Goal: Use online tool/utility: Utilize a website feature to perform a specific function

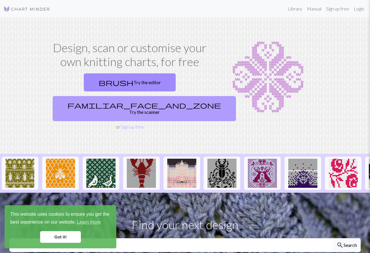
click at [166, 96] on link "familiar_face_and_zone Try the scanner" at bounding box center [144, 108] width 183 height 25
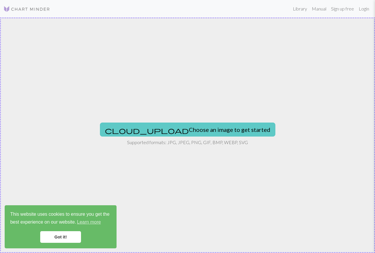
click at [196, 130] on button "cloud_upload Choose an image to get started" at bounding box center [187, 130] width 175 height 14
click at [185, 130] on button "cloud_upload Choose an image to get started" at bounding box center [187, 130] width 175 height 14
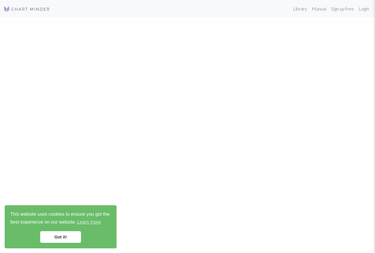
click at [67, 238] on link "Got it!" at bounding box center [60, 237] width 41 height 12
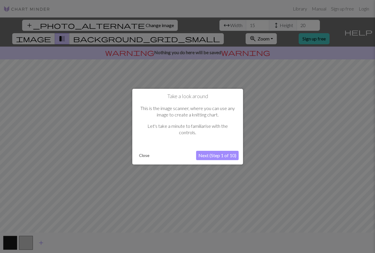
click at [229, 153] on button "Next (Step 1 of 10)" at bounding box center [217, 155] width 43 height 9
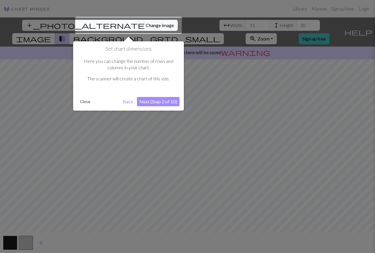
click at [153, 102] on button "Next (Step 2 of 10)" at bounding box center [158, 101] width 43 height 9
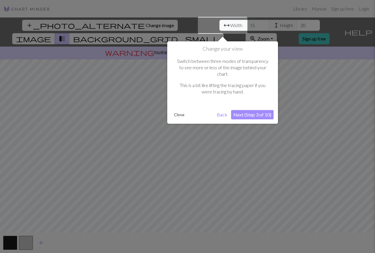
click at [252, 110] on button "Next (Step 3 of 10)" at bounding box center [252, 114] width 43 height 9
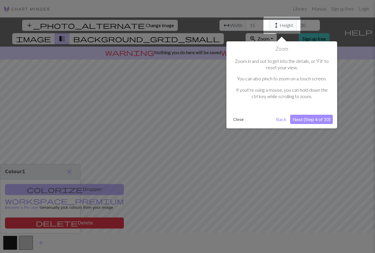
click at [309, 119] on button "Next (Step 4 of 10)" at bounding box center [311, 119] width 43 height 9
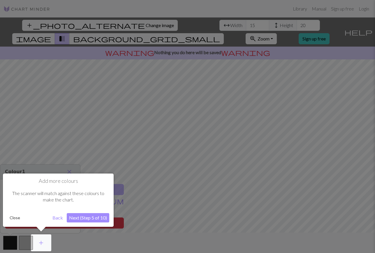
click at [89, 216] on button "Next (Step 5 of 10)" at bounding box center [88, 217] width 43 height 9
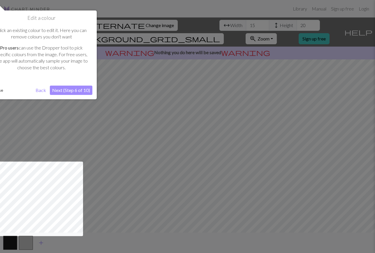
click at [74, 89] on button "Next (Step 6 of 10)" at bounding box center [71, 90] width 43 height 9
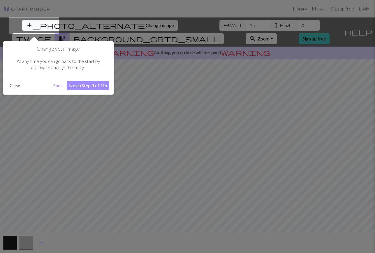
click at [81, 87] on button "Next (Step 8 of 10)" at bounding box center [88, 85] width 43 height 9
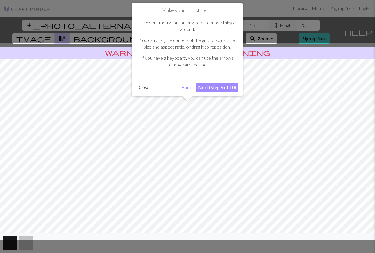
click at [215, 90] on button "Next (Step 9 of 10)" at bounding box center [217, 87] width 43 height 9
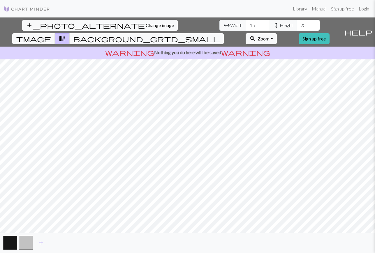
click at [263, 46] on div "add_photo_alternate Change image arrow_range Width 15 height Height 20 image tr…" at bounding box center [187, 135] width 375 height 236
click at [230, 26] on span "Width" at bounding box center [236, 25] width 12 height 7
click at [246, 23] on input "16" at bounding box center [257, 25] width 23 height 11
click at [246, 23] on input "17" at bounding box center [257, 25] width 23 height 11
click at [246, 23] on input "18" at bounding box center [257, 25] width 23 height 11
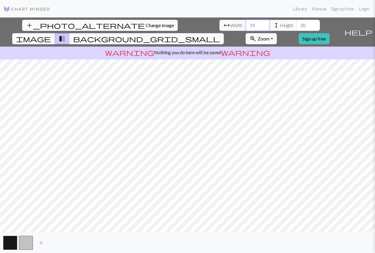
click at [246, 23] on input "19" at bounding box center [257, 25] width 23 height 11
click at [246, 23] on input "20" at bounding box center [257, 25] width 23 height 11
click at [246, 23] on input "21" at bounding box center [257, 25] width 23 height 11
click at [246, 23] on input "22" at bounding box center [257, 25] width 23 height 11
click at [246, 23] on input "23" at bounding box center [257, 25] width 23 height 11
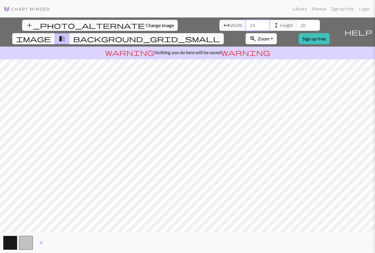
click at [246, 23] on input "24" at bounding box center [257, 25] width 23 height 11
click at [246, 23] on input "25" at bounding box center [257, 25] width 23 height 11
click at [246, 23] on input "26" at bounding box center [257, 25] width 23 height 11
click at [246, 23] on input "27" at bounding box center [257, 25] width 23 height 11
click at [246, 23] on input "28" at bounding box center [257, 25] width 23 height 11
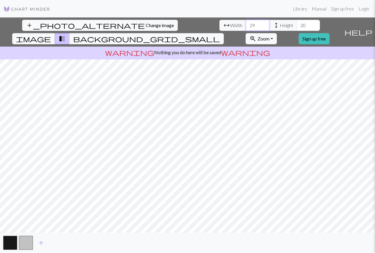
click at [246, 23] on input "29" at bounding box center [257, 25] width 23 height 11
click at [246, 23] on input "30" at bounding box center [257, 25] width 23 height 11
type input "31"
click at [246, 23] on input "31" at bounding box center [257, 25] width 23 height 11
click at [269, 23] on span "height Height" at bounding box center [283, 25] width 28 height 11
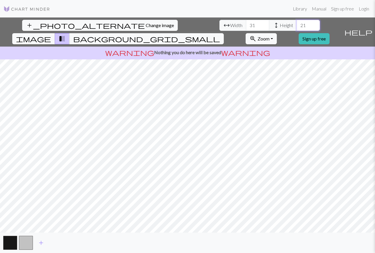
click at [296, 23] on input "21" at bounding box center [307, 25] width 23 height 11
click at [296, 23] on input "22" at bounding box center [307, 25] width 23 height 11
click at [296, 23] on input "23" at bounding box center [307, 25] width 23 height 11
click at [296, 23] on input "24" at bounding box center [307, 25] width 23 height 11
click at [296, 23] on input "25" at bounding box center [307, 25] width 23 height 11
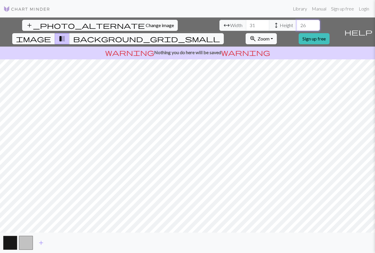
click at [296, 23] on input "26" at bounding box center [307, 25] width 23 height 11
click at [296, 23] on input "27" at bounding box center [307, 25] width 23 height 11
click at [296, 23] on input "28" at bounding box center [307, 25] width 23 height 11
click at [296, 23] on input "29" at bounding box center [307, 25] width 23 height 11
click at [296, 23] on input "30" at bounding box center [307, 25] width 23 height 11
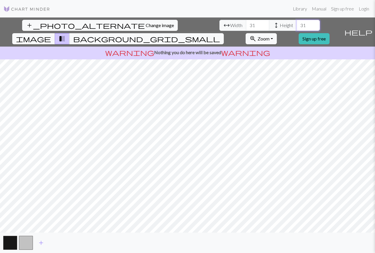
click at [296, 23] on input "31" at bounding box center [307, 25] width 23 height 11
click at [296, 23] on input "32" at bounding box center [307, 25] width 23 height 11
click at [296, 23] on input "33" at bounding box center [307, 25] width 23 height 11
click at [296, 23] on input "34" at bounding box center [307, 25] width 23 height 11
click at [296, 23] on input "35" at bounding box center [307, 25] width 23 height 11
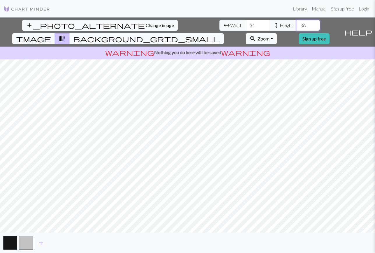
click at [296, 23] on input "36" at bounding box center [307, 25] width 23 height 11
click at [296, 23] on input "37" at bounding box center [307, 25] width 23 height 11
click at [296, 23] on input "38" at bounding box center [307, 25] width 23 height 11
click at [296, 23] on input "39" at bounding box center [307, 25] width 23 height 11
click at [296, 23] on input "40" at bounding box center [307, 25] width 23 height 11
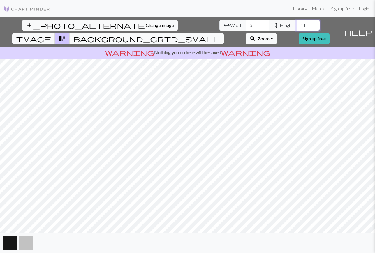
click at [296, 23] on input "41" at bounding box center [307, 25] width 23 height 11
click at [296, 23] on input "42" at bounding box center [307, 25] width 23 height 11
click at [296, 23] on input "43" at bounding box center [307, 25] width 23 height 11
click at [296, 23] on input "44" at bounding box center [307, 25] width 23 height 11
click at [296, 23] on input "119" at bounding box center [307, 25] width 23 height 11
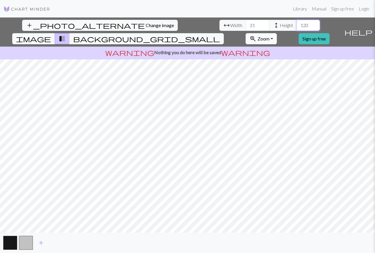
click at [296, 22] on input "120" at bounding box center [307, 25] width 23 height 11
click at [296, 22] on input "121" at bounding box center [307, 25] width 23 height 11
click at [296, 22] on input "122" at bounding box center [307, 25] width 23 height 11
type input "124"
click at [296, 22] on input "124" at bounding box center [307, 25] width 23 height 11
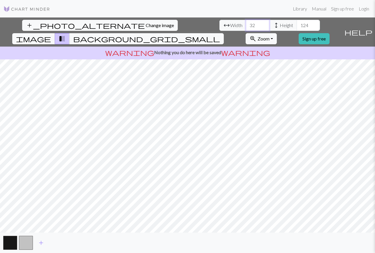
click at [246, 23] on input "32" at bounding box center [257, 25] width 23 height 11
click at [246, 23] on input "33" at bounding box center [257, 25] width 23 height 11
click at [246, 23] on input "34" at bounding box center [257, 25] width 23 height 11
click at [246, 23] on input "35" at bounding box center [257, 25] width 23 height 11
click at [246, 23] on input "36" at bounding box center [257, 25] width 23 height 11
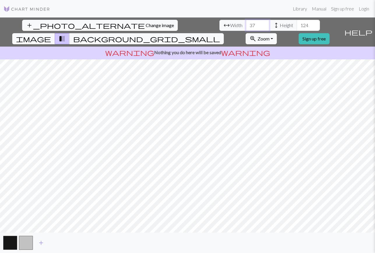
click at [246, 23] on input "37" at bounding box center [257, 25] width 23 height 11
click at [246, 23] on input "38" at bounding box center [257, 25] width 23 height 11
click at [246, 23] on input "39" at bounding box center [257, 25] width 23 height 11
click at [246, 23] on input "40" at bounding box center [257, 25] width 23 height 11
click at [246, 23] on input "41" at bounding box center [257, 25] width 23 height 11
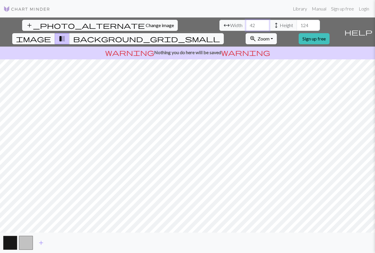
click at [246, 23] on input "42" at bounding box center [257, 25] width 23 height 11
click at [246, 23] on input "43" at bounding box center [257, 25] width 23 height 11
click at [246, 23] on input "44" at bounding box center [257, 25] width 23 height 11
click at [246, 23] on input "45" at bounding box center [257, 25] width 23 height 11
click at [246, 23] on input "46" at bounding box center [257, 25] width 23 height 11
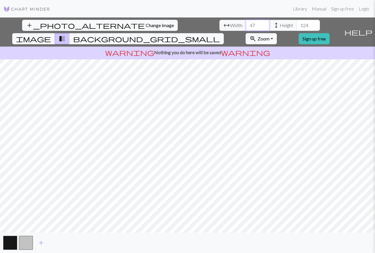
click at [246, 23] on input "47" at bounding box center [257, 25] width 23 height 11
click at [246, 23] on input "48" at bounding box center [257, 25] width 23 height 11
click at [246, 23] on input "49" at bounding box center [257, 25] width 23 height 11
click at [246, 23] on input "50" at bounding box center [257, 25] width 23 height 11
click at [246, 23] on input "51" at bounding box center [257, 25] width 23 height 11
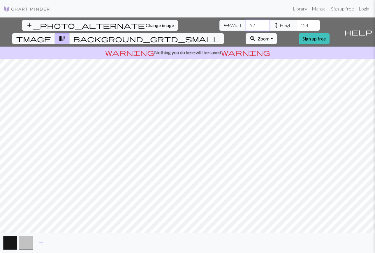
click at [246, 23] on input "52" at bounding box center [257, 25] width 23 height 11
click at [246, 23] on input "53" at bounding box center [257, 25] width 23 height 11
click at [246, 23] on input "54" at bounding box center [257, 25] width 23 height 11
click at [246, 23] on input "55" at bounding box center [257, 25] width 23 height 11
click at [246, 23] on input "56" at bounding box center [257, 25] width 23 height 11
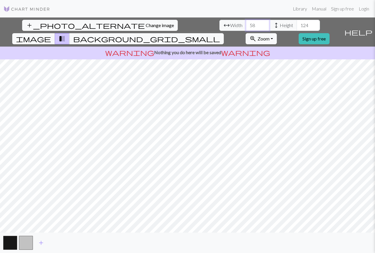
click at [246, 23] on input "59" at bounding box center [257, 25] width 23 height 11
drag, startPoint x: 116, startPoint y: 24, endPoint x: 103, endPoint y: 26, distance: 13.4
click at [219, 26] on div "arrow_range Width 59 height Height 124" at bounding box center [269, 25] width 100 height 11
type input "80"
click at [191, 234] on div "add_photo_alternate Change image arrow_range Width 80 height Height 124 image t…" at bounding box center [187, 135] width 375 height 236
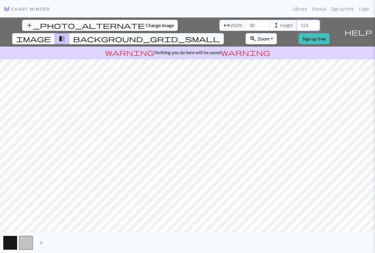
drag, startPoint x: 169, startPoint y: 24, endPoint x: 148, endPoint y: 26, distance: 21.0
click at [219, 26] on div "arrow_range Width 80 height Height 124" at bounding box center [269, 25] width 100 height 11
drag, startPoint x: 168, startPoint y: 24, endPoint x: 159, endPoint y: 24, distance: 9.0
click at [296, 24] on input "150" at bounding box center [307, 25] width 23 height 11
click at [296, 23] on input "131" at bounding box center [307, 25] width 23 height 11
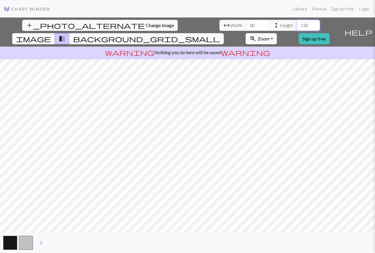
type input "130"
click at [296, 26] on input "130" at bounding box center [307, 25] width 23 height 11
click at [246, 23] on input "81" at bounding box center [257, 25] width 23 height 11
click at [246, 27] on input "80" at bounding box center [257, 25] width 23 height 11
click at [246, 23] on input "81" at bounding box center [257, 25] width 23 height 11
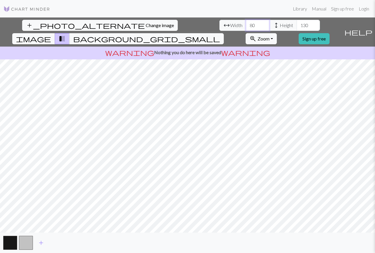
type input "80"
click at [246, 28] on input "80" at bounding box center [257, 25] width 23 height 11
click at [296, 25] on input "130" at bounding box center [307, 25] width 23 height 11
click at [296, 26] on input "94" at bounding box center [307, 25] width 23 height 11
click at [296, 24] on input "95" at bounding box center [307, 25] width 23 height 11
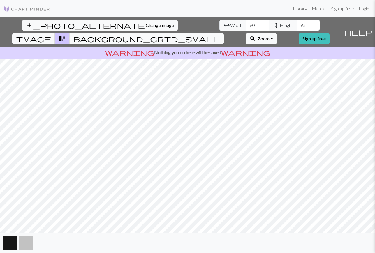
click at [66, 35] on span "transition_fade" at bounding box center [62, 39] width 7 height 8
click at [220, 35] on span "background_grid_small" at bounding box center [146, 39] width 147 height 8
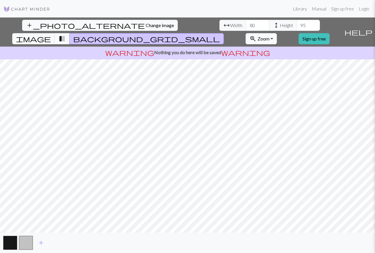
click at [66, 35] on span "transition_fade" at bounding box center [62, 39] width 7 height 8
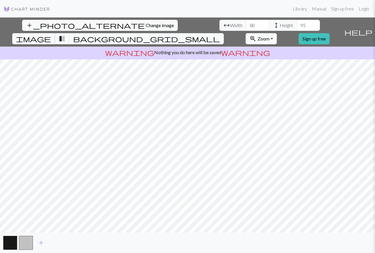
click at [51, 35] on span "image" at bounding box center [33, 39] width 35 height 8
click at [66, 35] on span "transition_fade" at bounding box center [62, 39] width 7 height 8
click at [280, 24] on span "Height" at bounding box center [286, 25] width 13 height 7
click at [273, 26] on span "height" at bounding box center [276, 25] width 7 height 8
drag, startPoint x: 136, startPoint y: 25, endPoint x: 160, endPoint y: 19, distance: 24.8
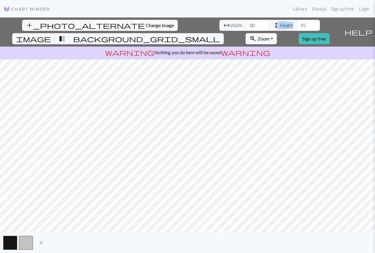
click at [160, 19] on div "add_photo_alternate Change image arrow_range Width 80 height Height 95 image tr…" at bounding box center [171, 31] width 342 height 29
drag, startPoint x: 160, startPoint y: 19, endPoint x: 152, endPoint y: 32, distance: 14.9
click at [152, 32] on div "add_photo_alternate Change image arrow_range Width 80 height Height 95 image tr…" at bounding box center [171, 31] width 342 height 29
click at [296, 27] on input "94" at bounding box center [307, 25] width 23 height 11
click at [296, 27] on input "93" at bounding box center [307, 25] width 23 height 11
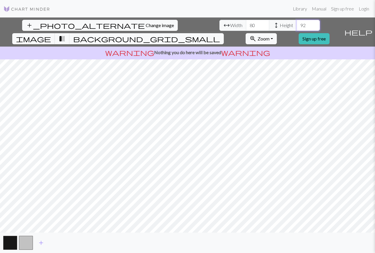
click at [296, 27] on input "92" at bounding box center [307, 25] width 23 height 11
click at [296, 27] on input "91" at bounding box center [307, 25] width 23 height 11
type input "90"
click at [296, 27] on input "90" at bounding box center [307, 25] width 23 height 11
click at [269, 36] on span "Zoom" at bounding box center [263, 39] width 12 height 6
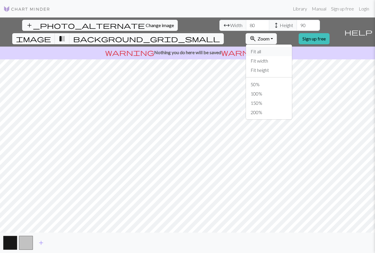
click at [287, 47] on button "Fit all" at bounding box center [269, 51] width 46 height 9
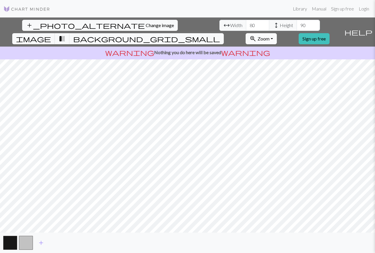
click at [269, 36] on span "Zoom" at bounding box center [263, 39] width 12 height 6
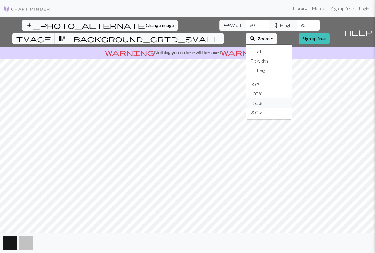
click at [285, 98] on button "150%" at bounding box center [269, 102] width 46 height 9
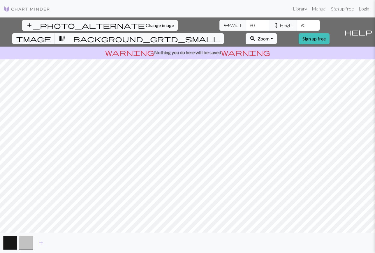
click at [277, 33] on button "zoom_in Zoom Zoom" at bounding box center [260, 38] width 31 height 11
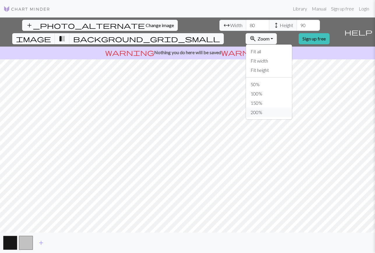
click at [284, 108] on button "200%" at bounding box center [269, 112] width 46 height 9
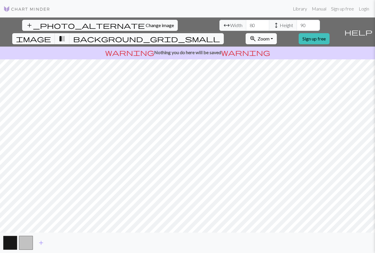
click at [277, 33] on button "zoom_in Zoom Zoom" at bounding box center [260, 38] width 31 height 11
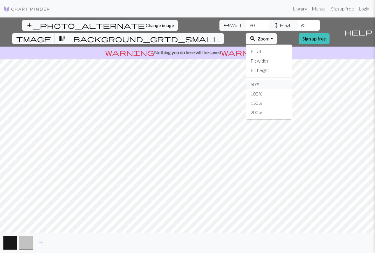
click at [292, 80] on button "50%" at bounding box center [269, 84] width 46 height 9
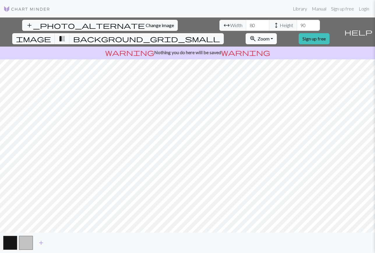
click at [277, 33] on button "zoom_in Zoom Zoom" at bounding box center [260, 38] width 31 height 11
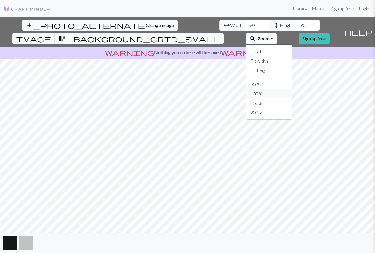
click at [281, 89] on button "100%" at bounding box center [269, 93] width 46 height 9
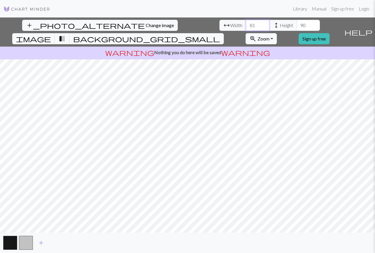
click at [246, 24] on input "81" at bounding box center [257, 25] width 23 height 11
click at [246, 24] on input "82" at bounding box center [257, 25] width 23 height 11
click at [246, 24] on input "83" at bounding box center [257, 25] width 23 height 11
click at [246, 24] on input "84" at bounding box center [257, 25] width 23 height 11
click at [246, 24] on input "85" at bounding box center [257, 25] width 23 height 11
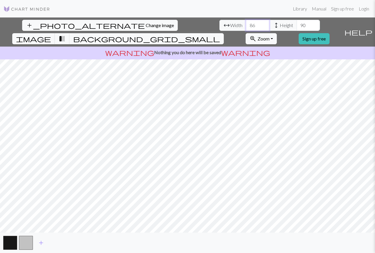
type input "86"
click at [246, 24] on input "86" at bounding box center [257, 25] width 23 height 11
click at [296, 24] on input "91" at bounding box center [307, 25] width 23 height 11
click at [296, 24] on input "92" at bounding box center [307, 25] width 23 height 11
click at [296, 24] on input "93" at bounding box center [307, 25] width 23 height 11
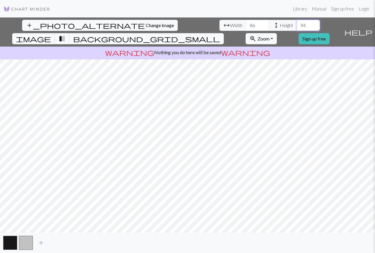
click at [296, 24] on input "94" at bounding box center [307, 25] width 23 height 11
click at [296, 24] on input "95" at bounding box center [307, 25] width 23 height 11
type input "96"
click at [296, 24] on input "96" at bounding box center [307, 25] width 23 height 11
click at [146, 26] on span "Change image" at bounding box center [160, 25] width 28 height 6
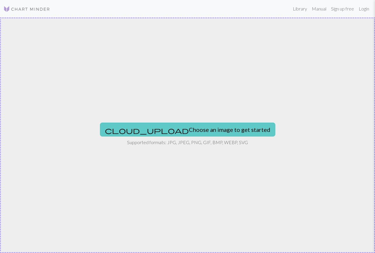
click at [195, 126] on button "cloud_upload Choose an image to get started" at bounding box center [187, 130] width 175 height 14
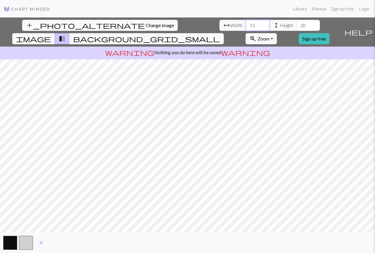
drag, startPoint x: 116, startPoint y: 26, endPoint x: 105, endPoint y: 27, distance: 11.1
click at [246, 27] on input "15" at bounding box center [257, 25] width 23 height 11
type input "5"
type input "80"
drag, startPoint x: 165, startPoint y: 26, endPoint x: 159, endPoint y: 26, distance: 5.5
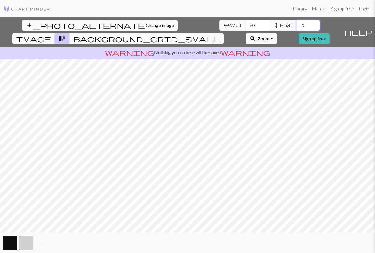
click at [296, 26] on input "20" at bounding box center [307, 25] width 23 height 11
type input "140"
